Goal: Task Accomplishment & Management: Manage account settings

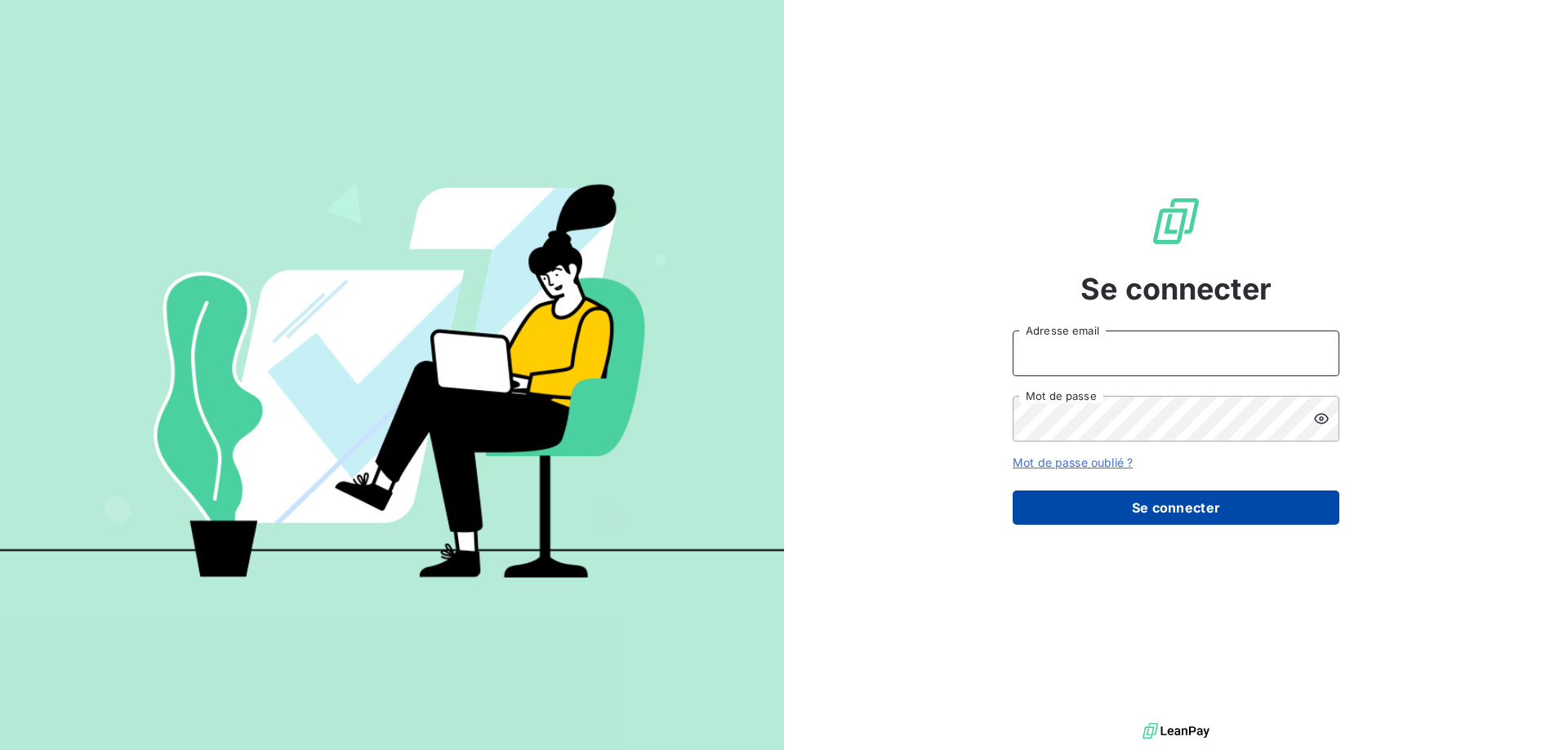
type input "compta@ardechefrais.fr"
click at [1198, 511] on button "Se connecter" at bounding box center [1176, 508] width 326 height 35
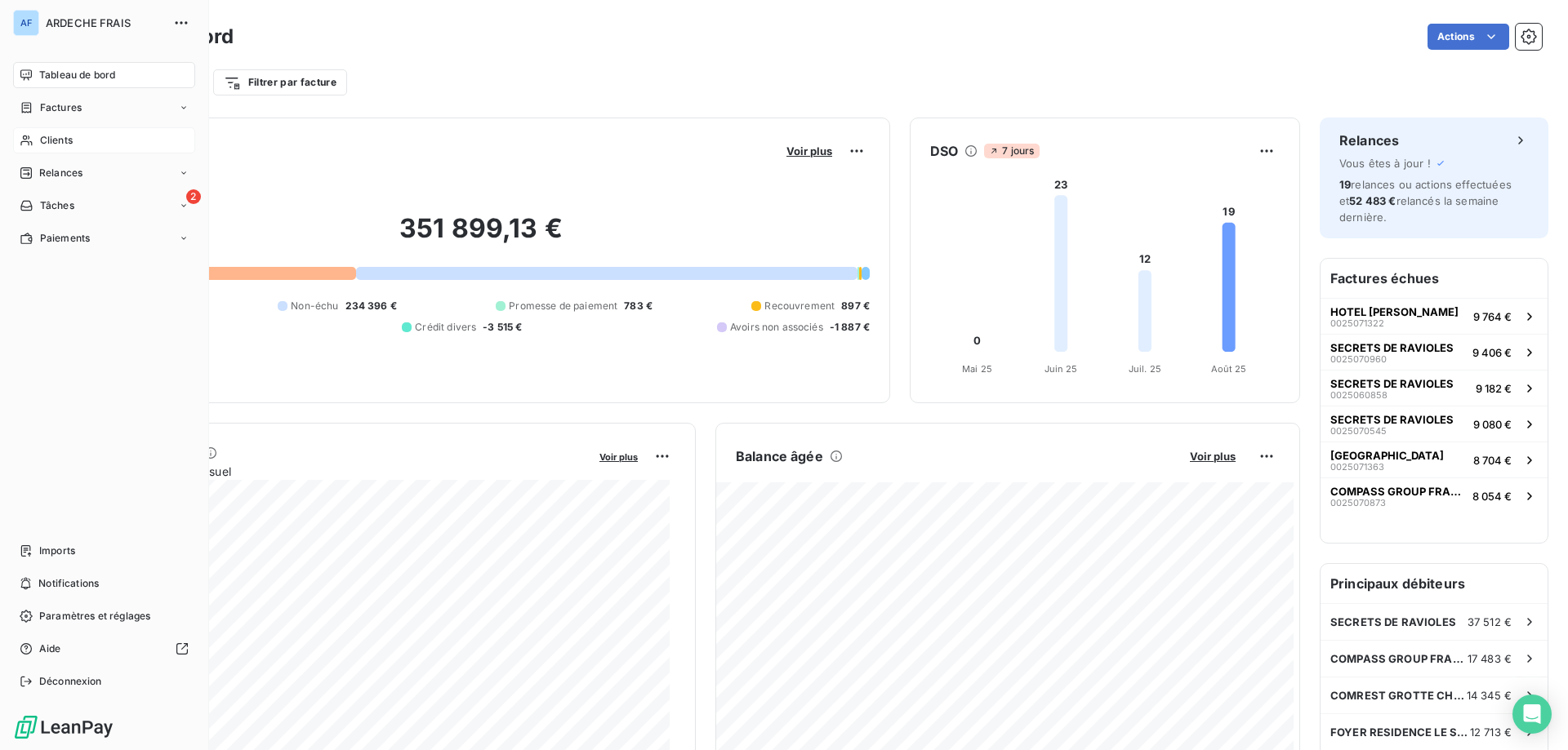
click at [39, 149] on div "Clients" at bounding box center [104, 140] width 182 height 26
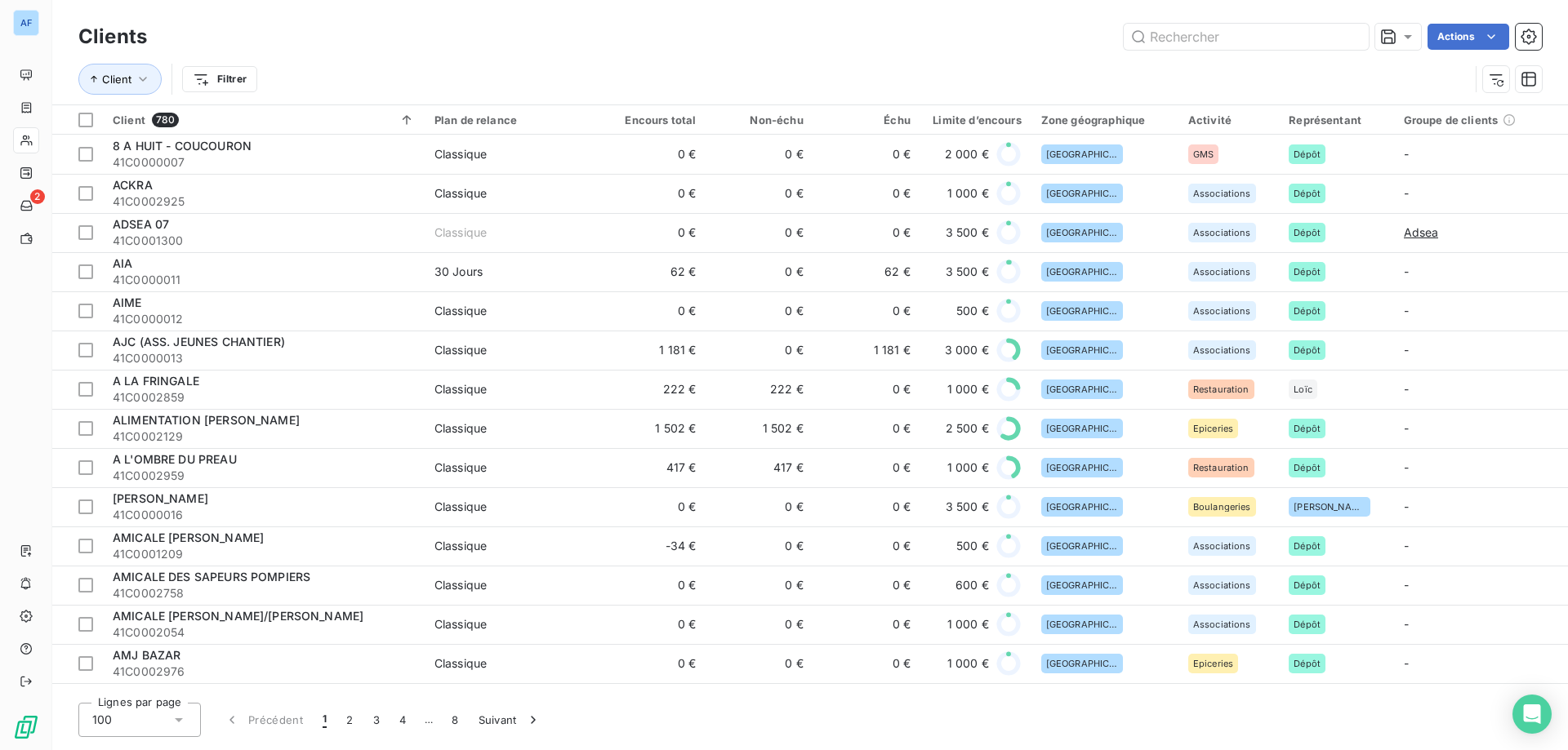
click at [130, 722] on div "100" at bounding box center [139, 720] width 123 height 35
click at [153, 651] on li "50" at bounding box center [139, 655] width 123 height 29
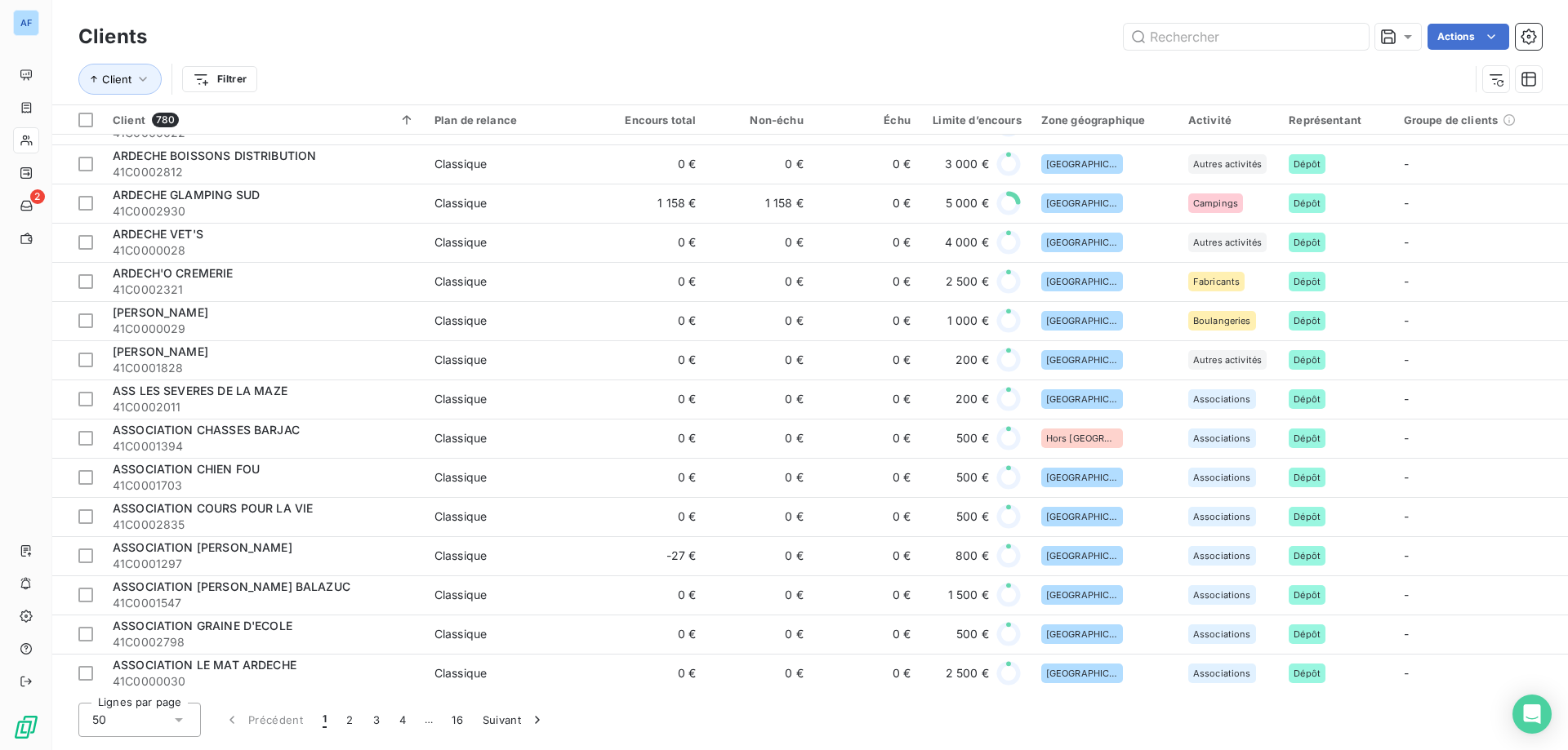
scroll to position [980, 0]
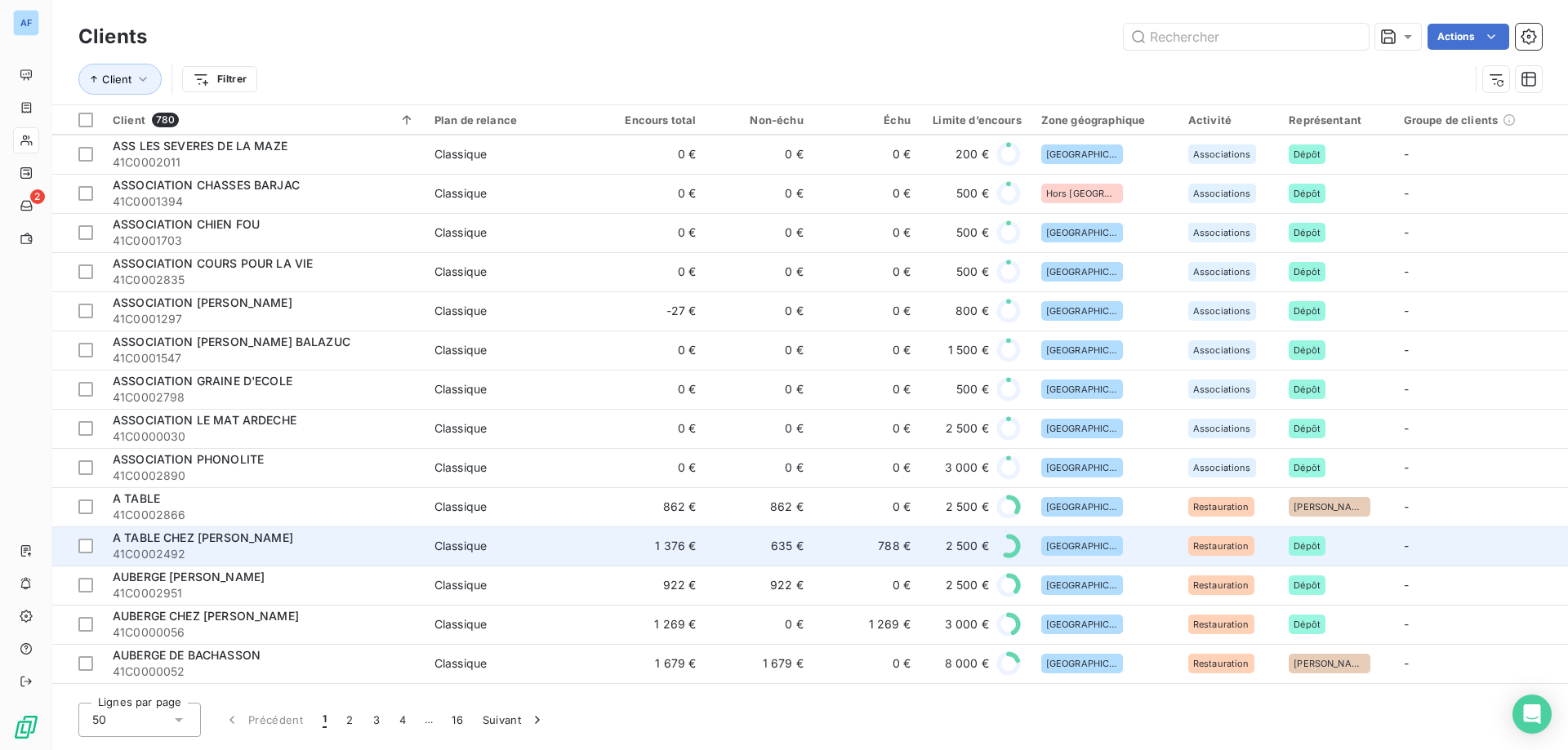
click at [279, 535] on div "A TABLE CHEZ [PERSON_NAME]" at bounding box center [264, 538] width 302 height 16
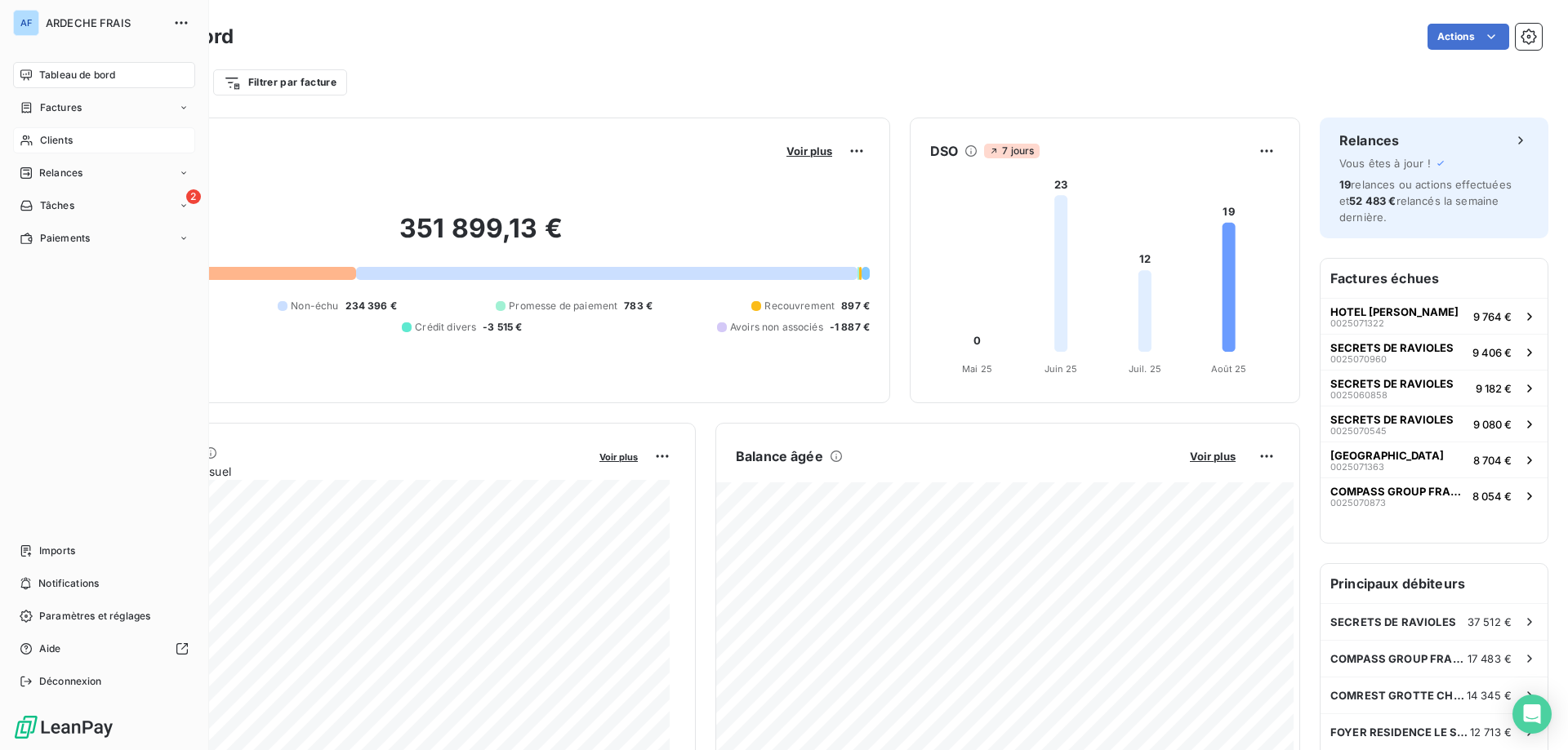
click at [31, 146] on icon at bounding box center [26, 141] width 14 height 14
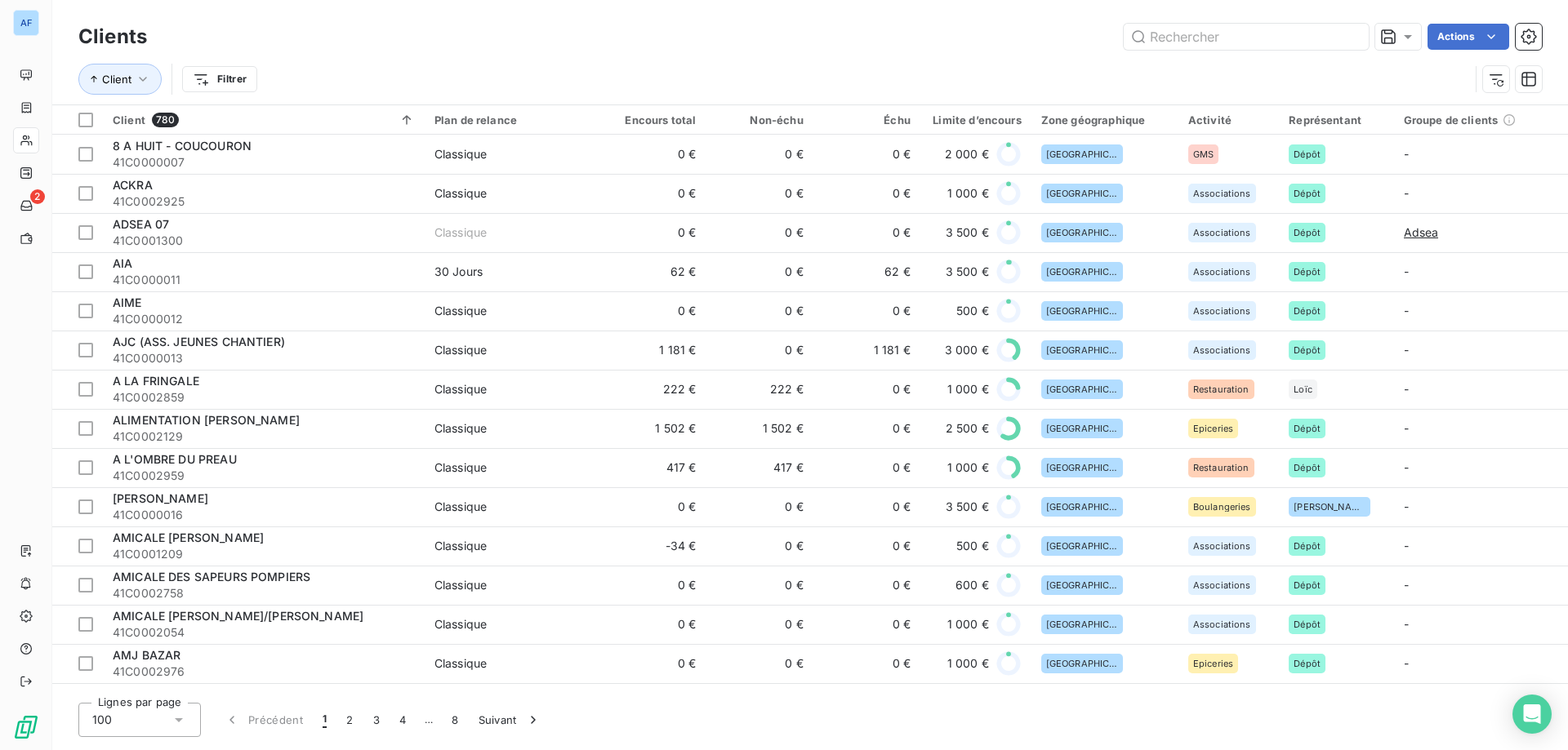
click at [182, 716] on icon at bounding box center [179, 719] width 16 height 16
click at [172, 648] on li "50" at bounding box center [139, 655] width 123 height 29
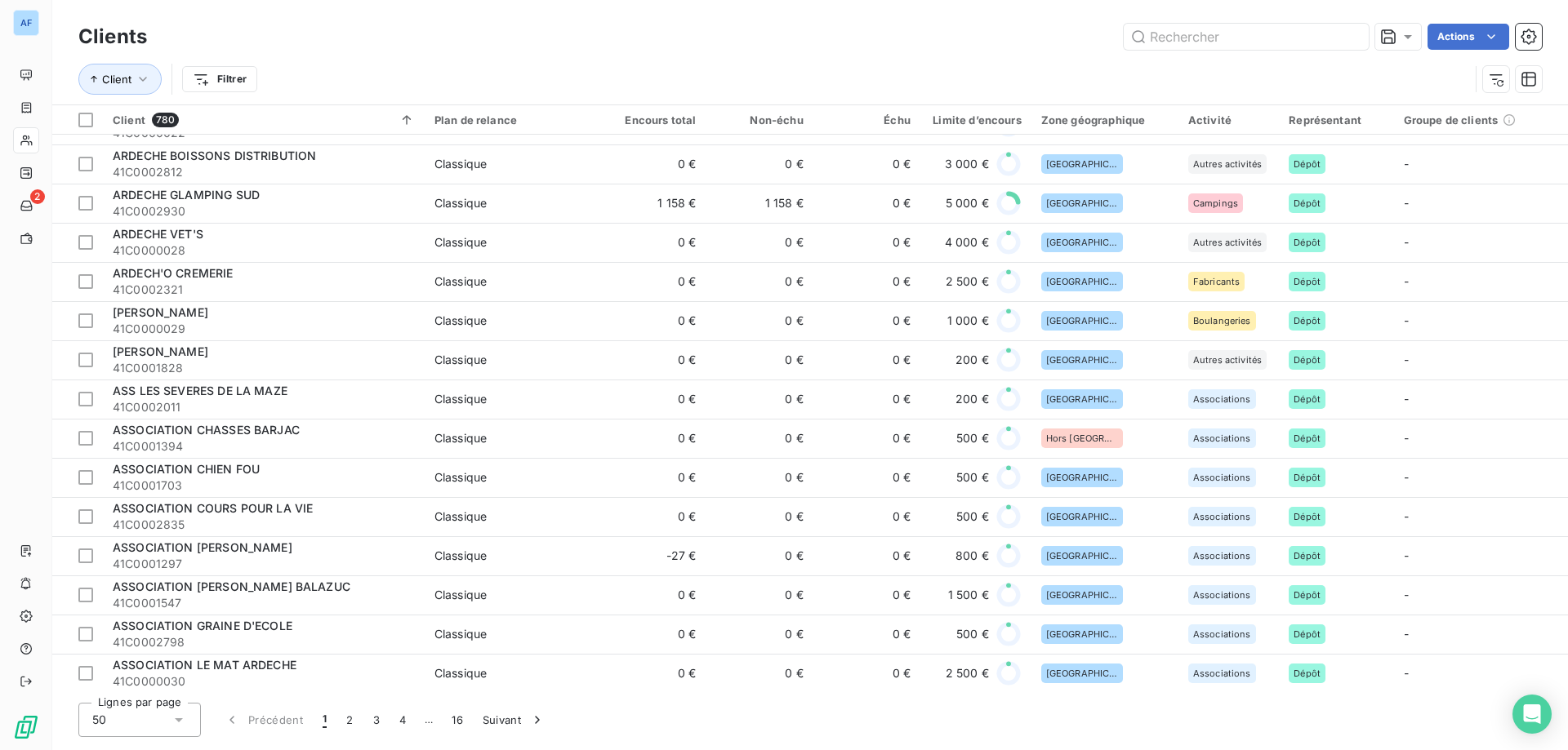
scroll to position [898, 0]
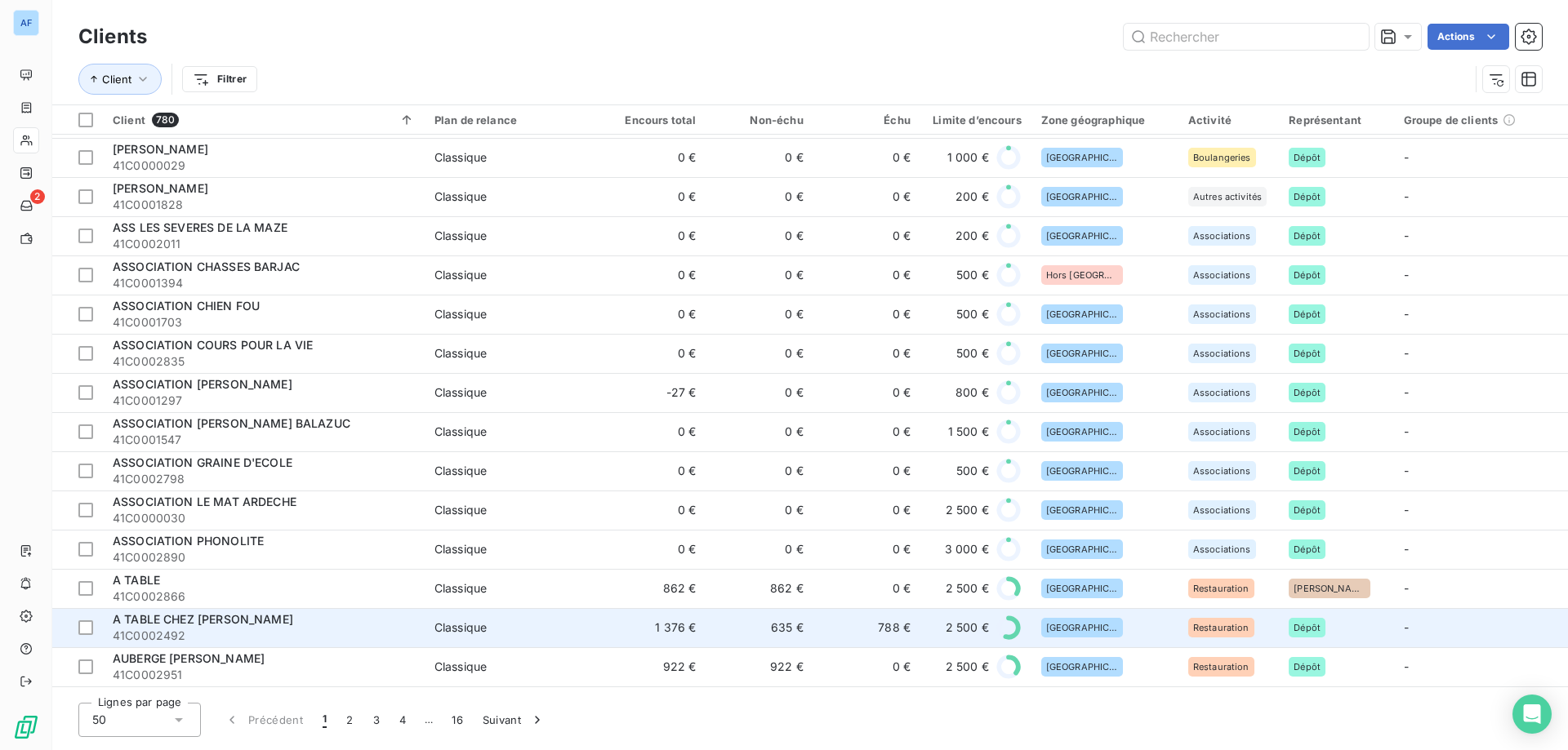
click at [202, 608] on td "A TABLE CHEZ GABRIEL 41C0002492" at bounding box center [264, 627] width 322 height 40
